Goal: Answer question/provide support

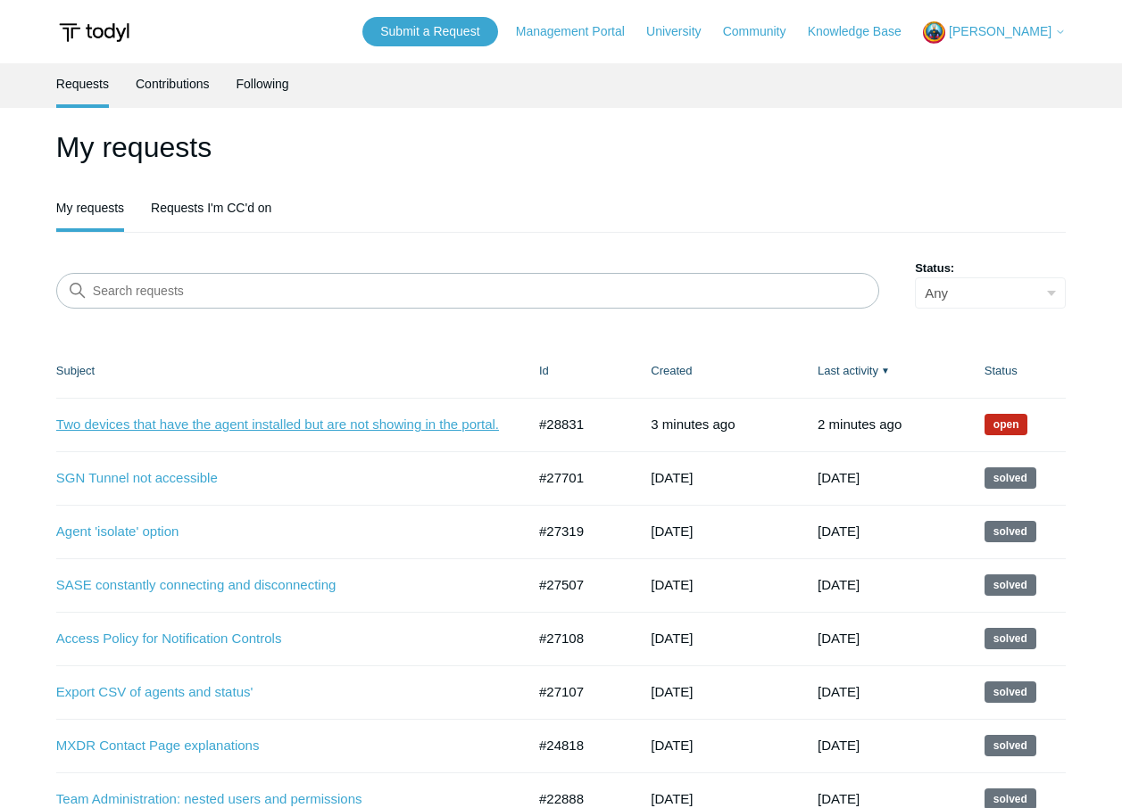
click at [426, 423] on link "Two devices that have the agent installed but are not showing in the portal." at bounding box center [277, 425] width 443 height 21
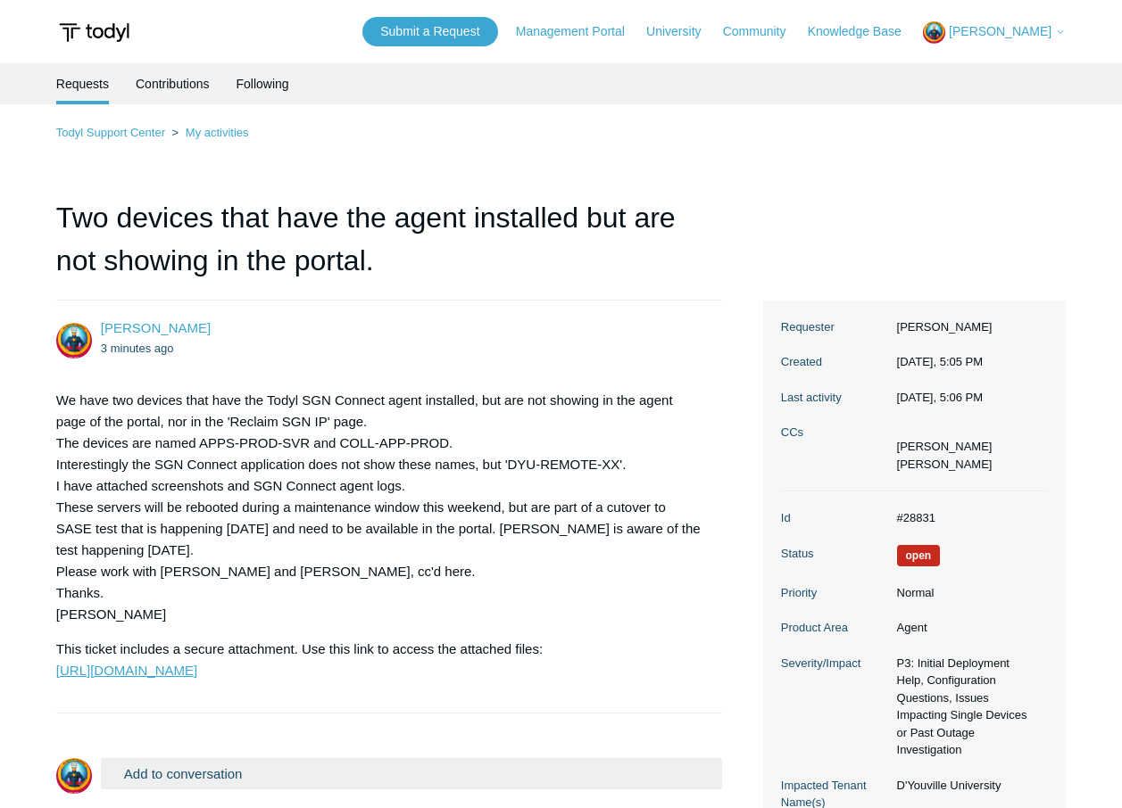
scroll to position [198, 0]
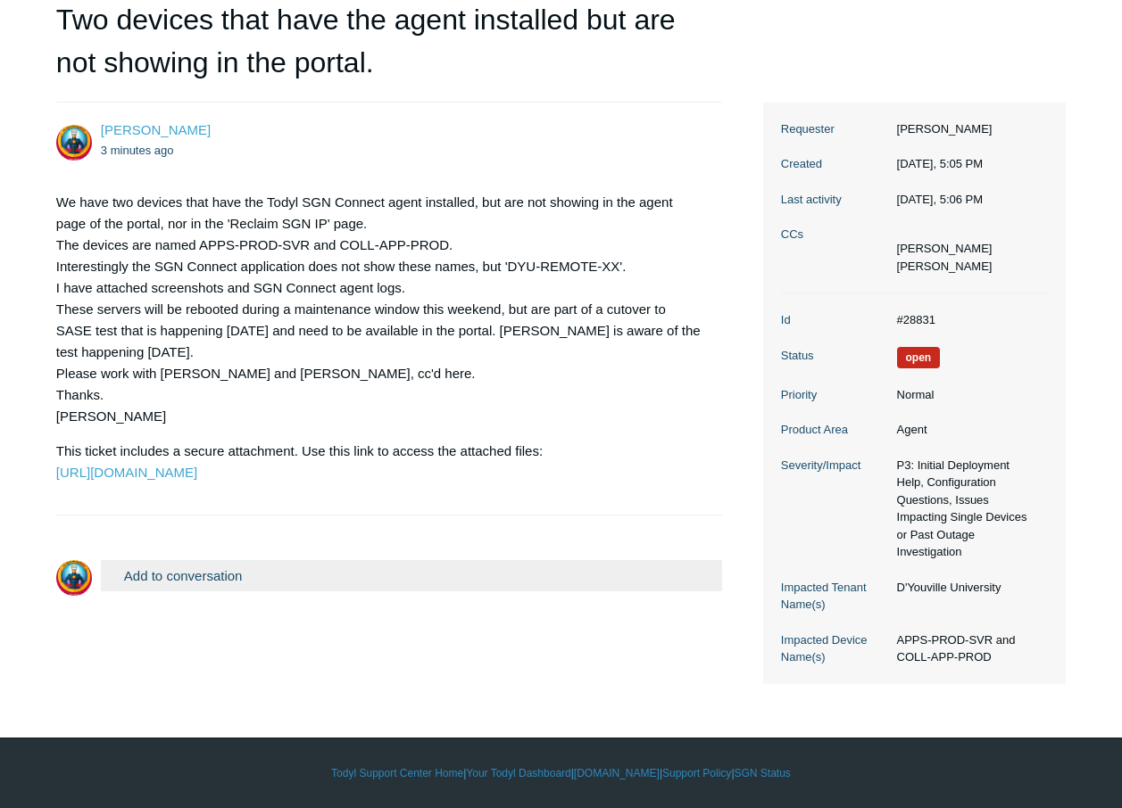
click at [221, 592] on button "Add to conversation" at bounding box center [412, 575] width 622 height 31
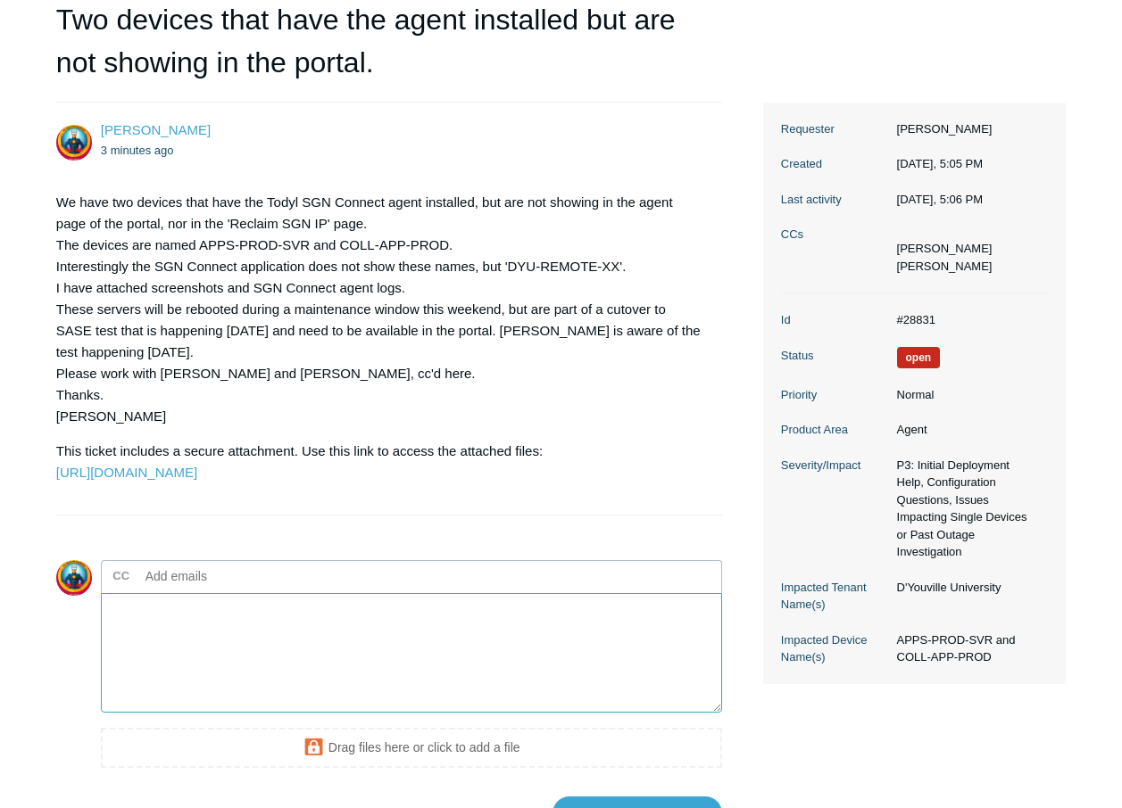
scroll to position [387, 0]
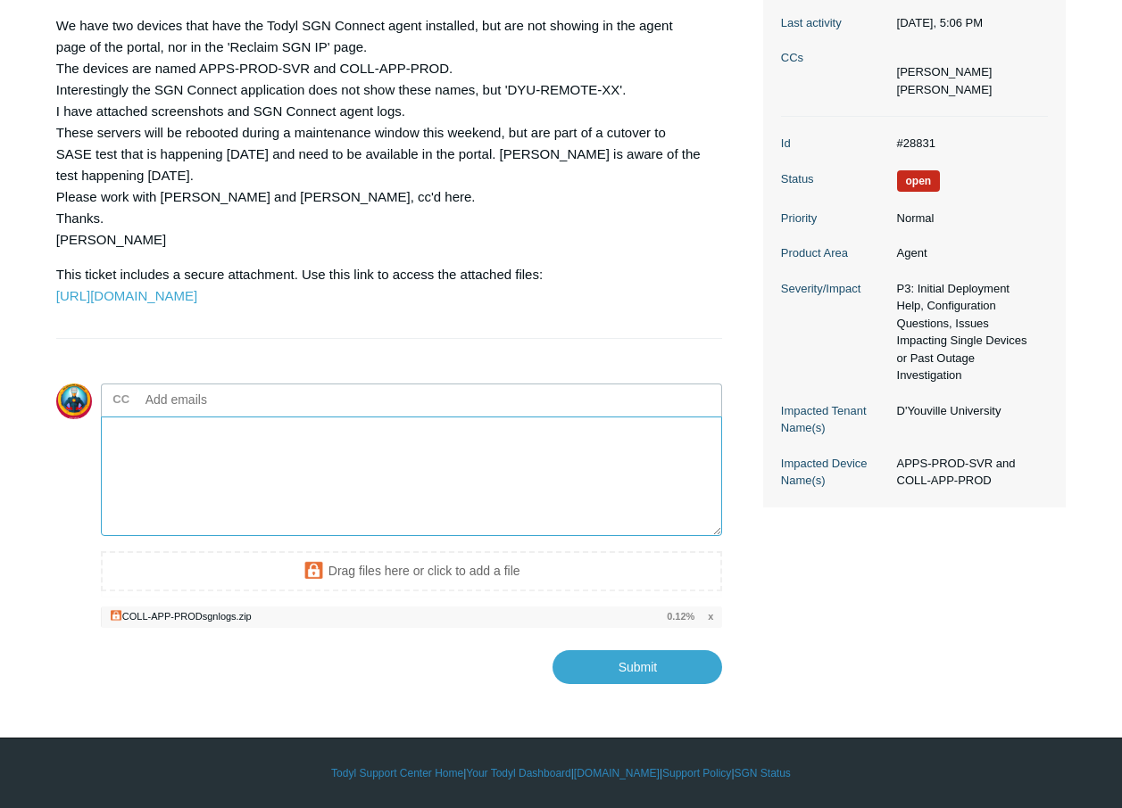
click at [206, 515] on textarea "Add your reply" at bounding box center [412, 477] width 622 height 120
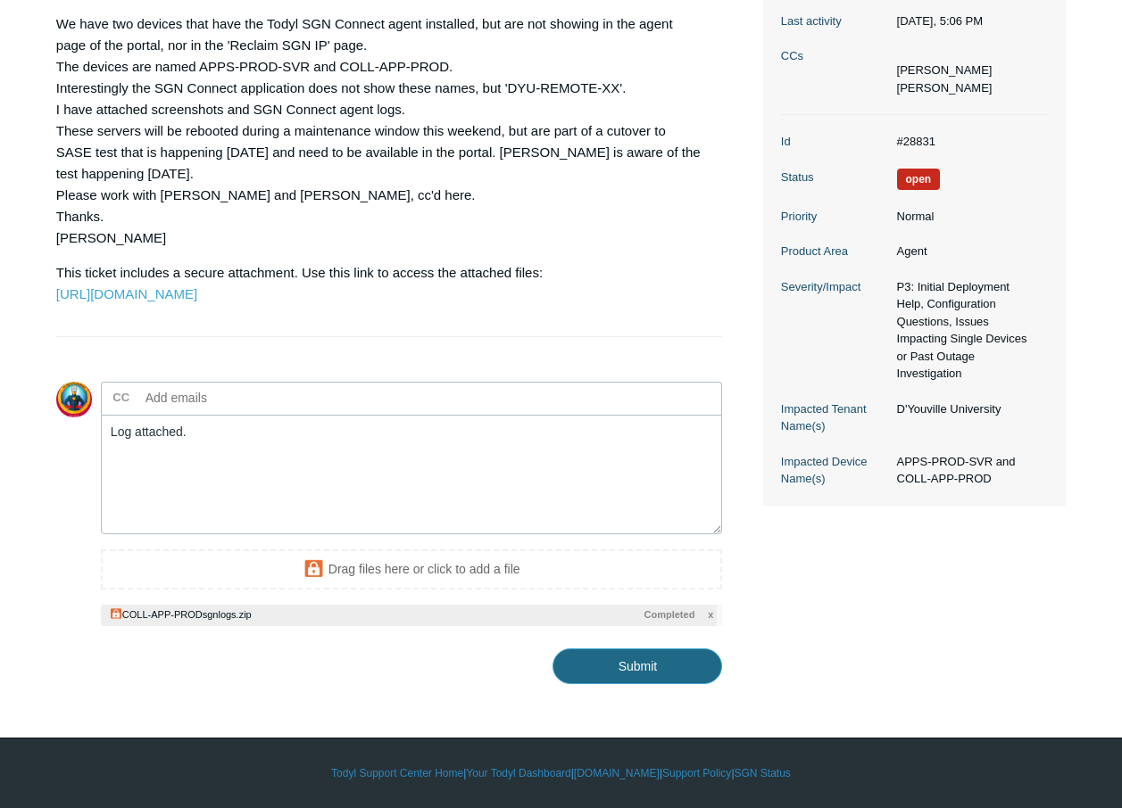
click at [599, 684] on input "Submit" at bounding box center [637, 667] width 170 height 36
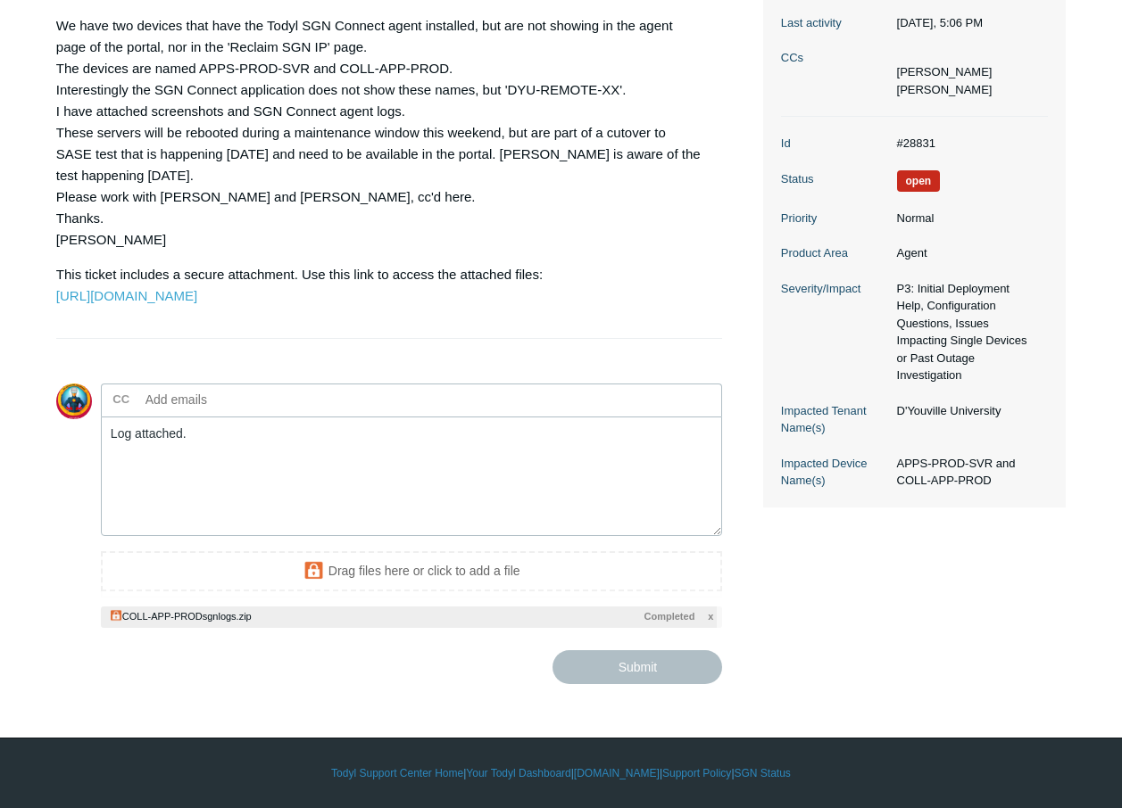
type textarea "Log attached. This ticket includes a secure attachment. Use this link to access…"
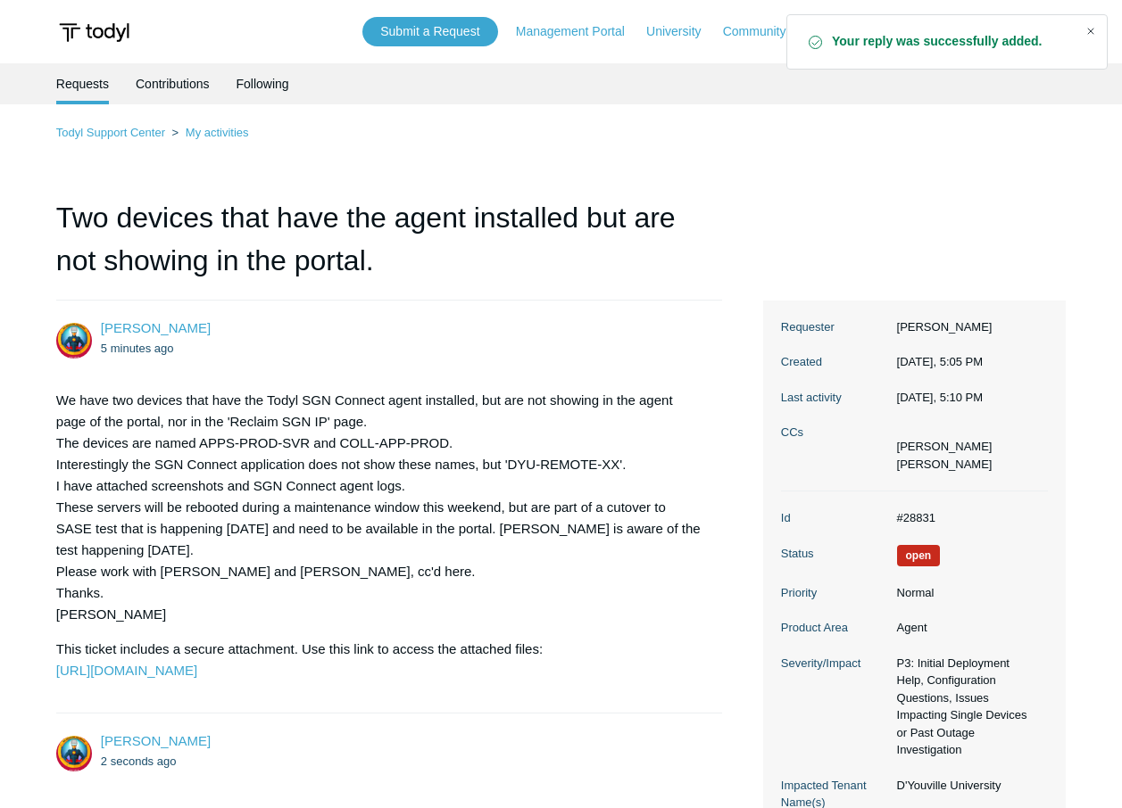
click at [1095, 30] on div "Close" at bounding box center [1090, 31] width 25 height 25
click at [1035, 29] on span "[PERSON_NAME]" at bounding box center [999, 31] width 103 height 14
click at [951, 103] on link "Sign out" at bounding box center [1010, 101] width 174 height 31
